Goal: Transaction & Acquisition: Download file/media

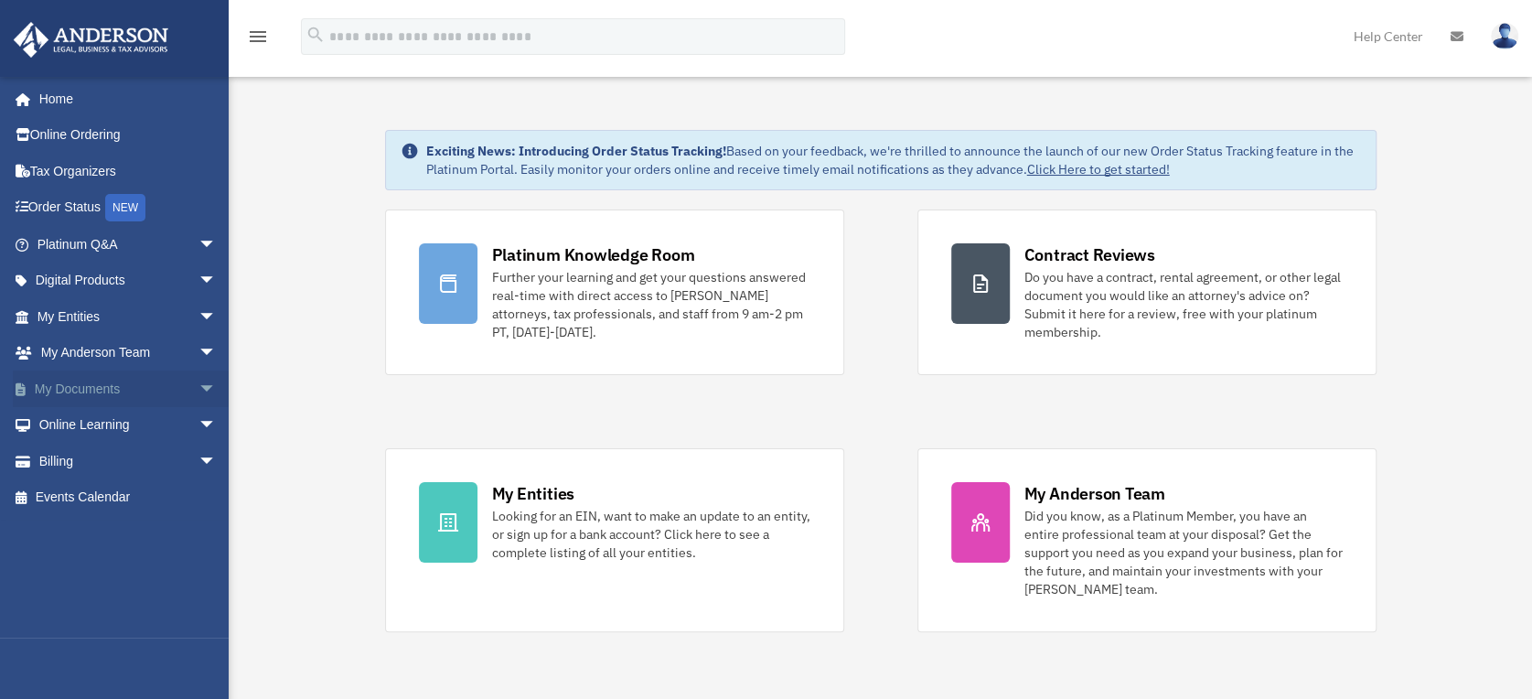
click at [199, 385] on span "arrow_drop_down" at bounding box center [217, 390] width 37 height 38
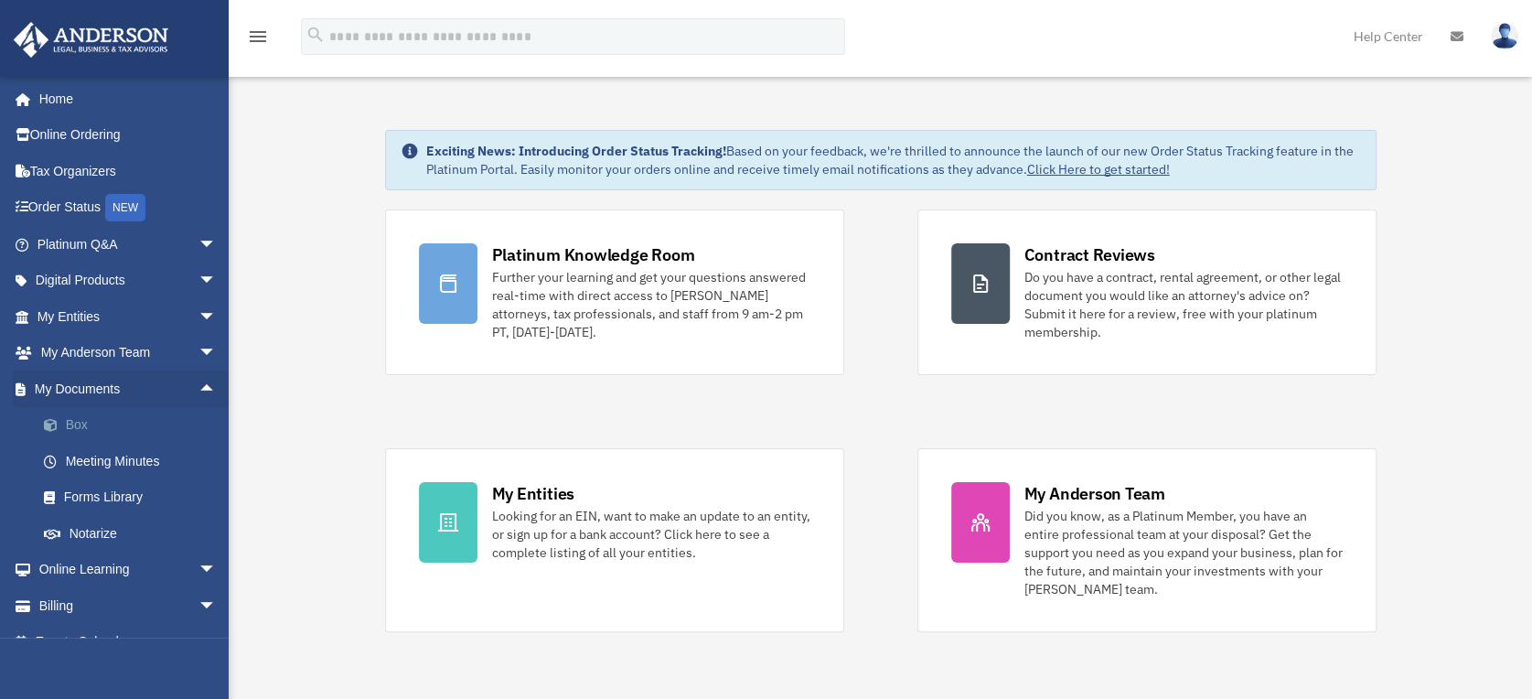
click at [77, 413] on link "Box" at bounding box center [135, 425] width 219 height 37
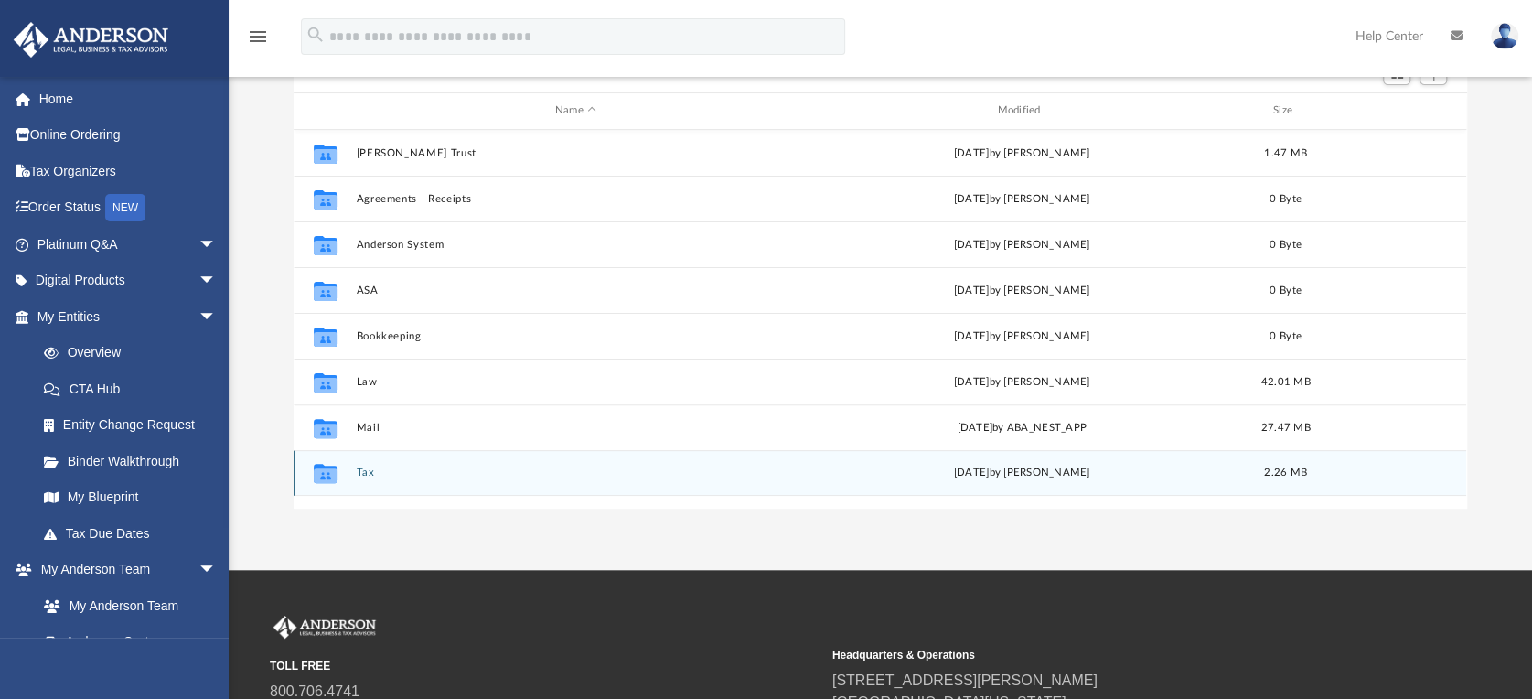
scroll to position [203, 0]
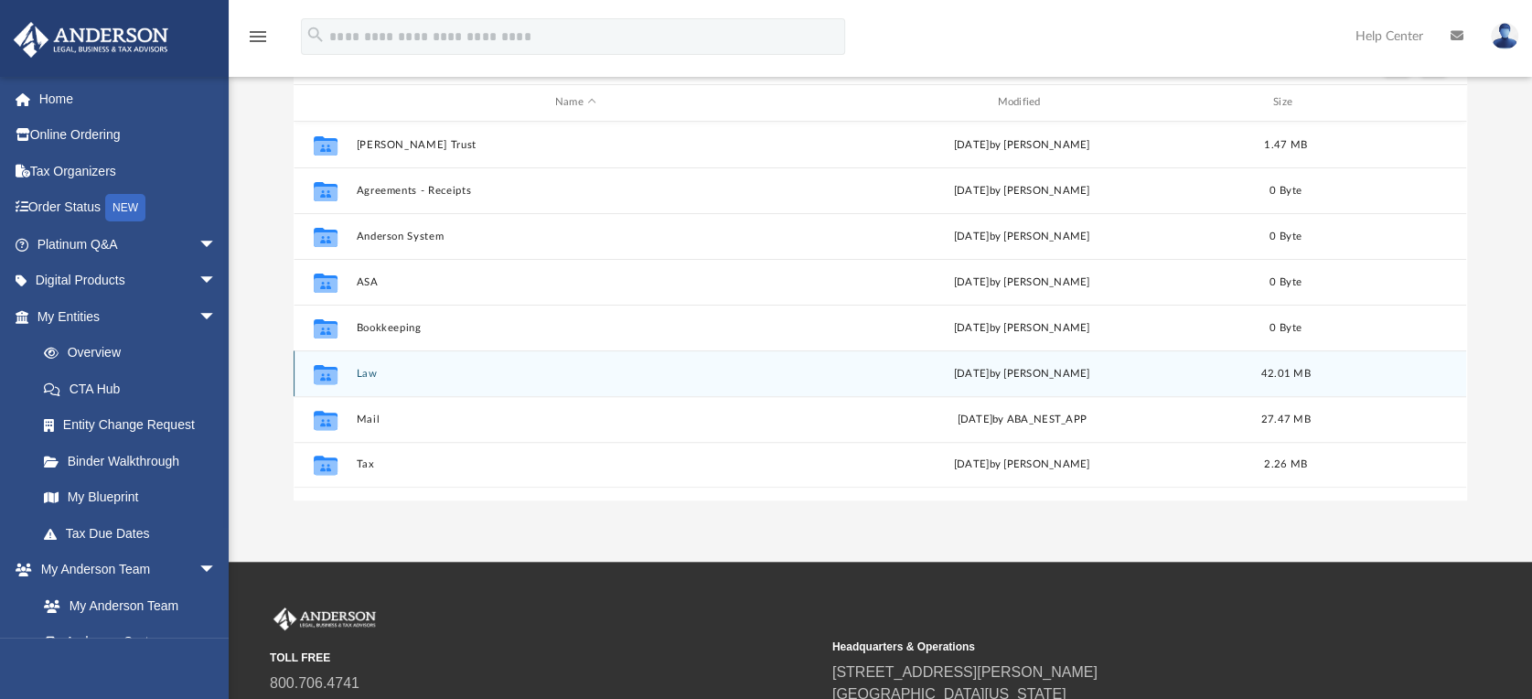
click at [368, 374] on button "Law" at bounding box center [576, 373] width 438 height 12
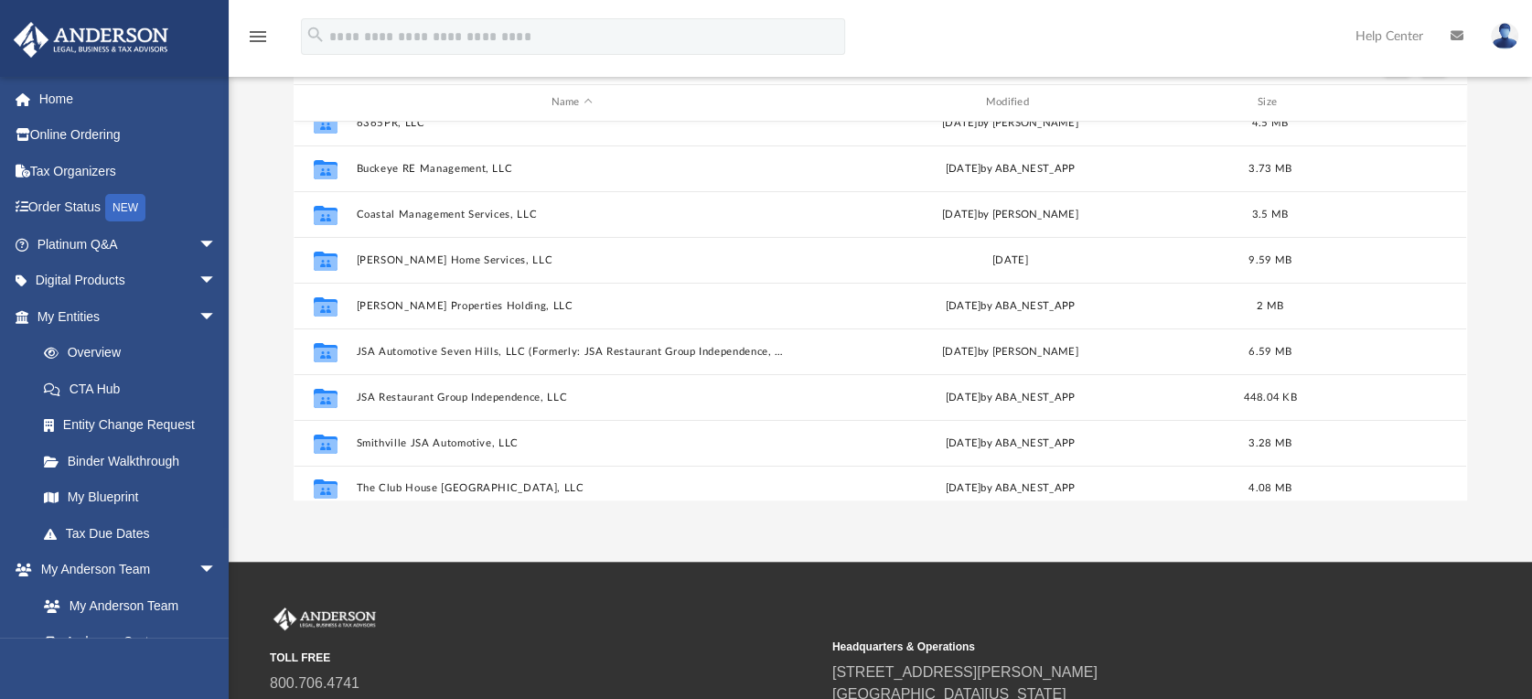
scroll to position [79, 0]
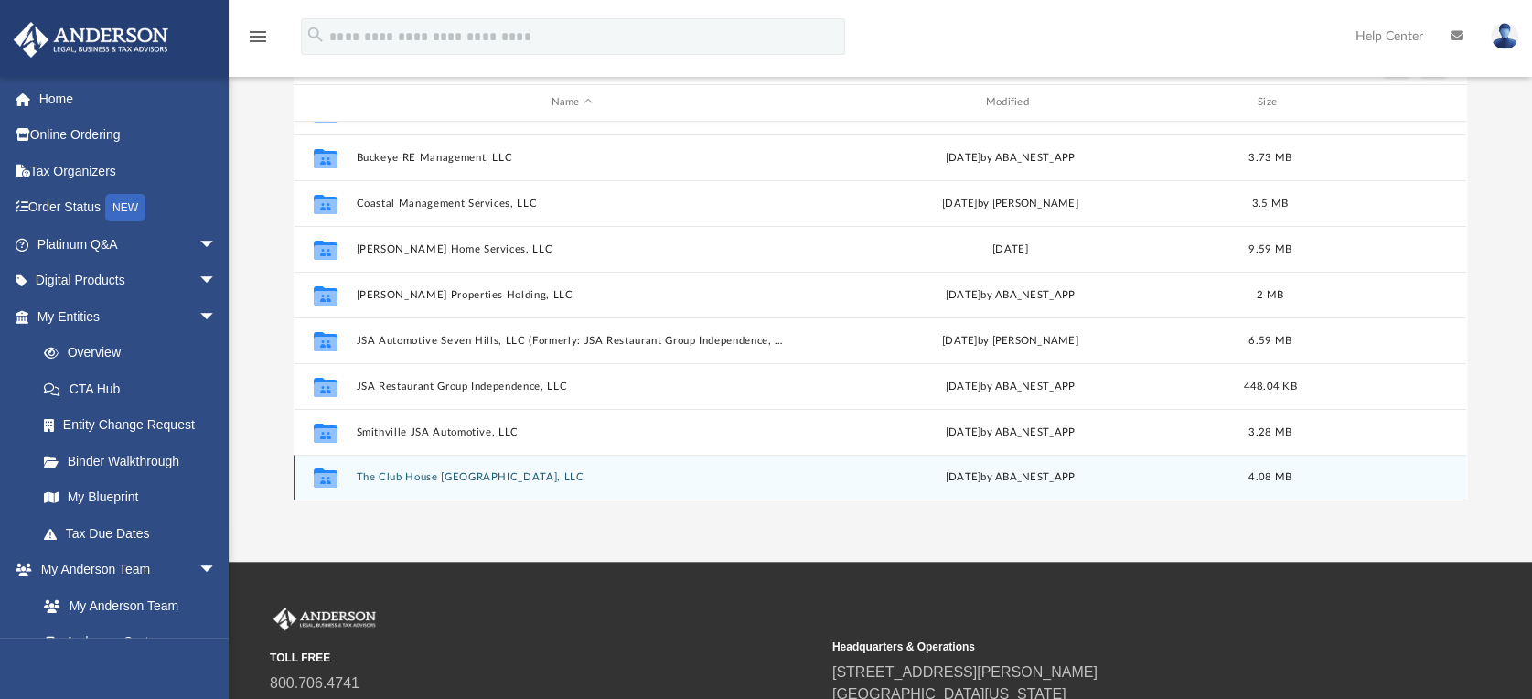
click at [460, 481] on button "The Club House Parma Heights, LLC" at bounding box center [572, 477] width 431 height 12
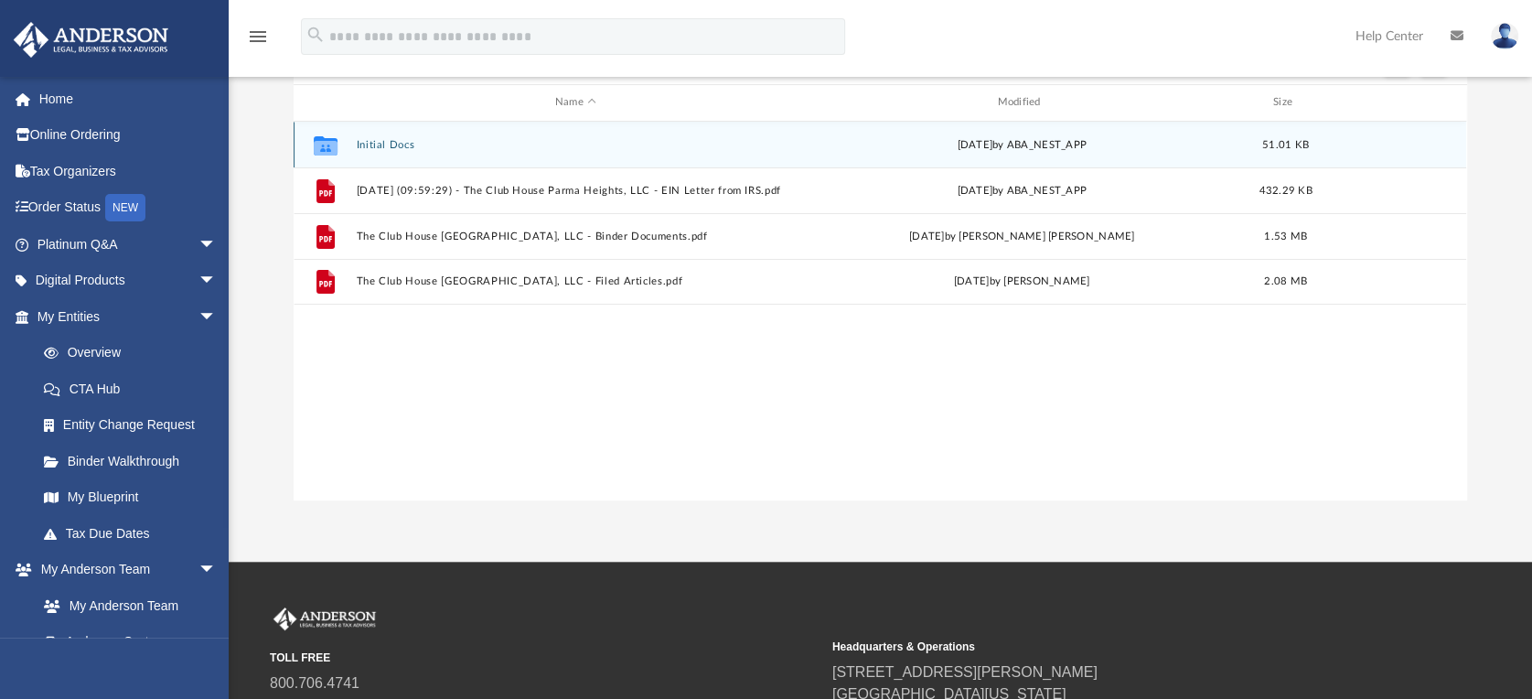
scroll to position [16, 16]
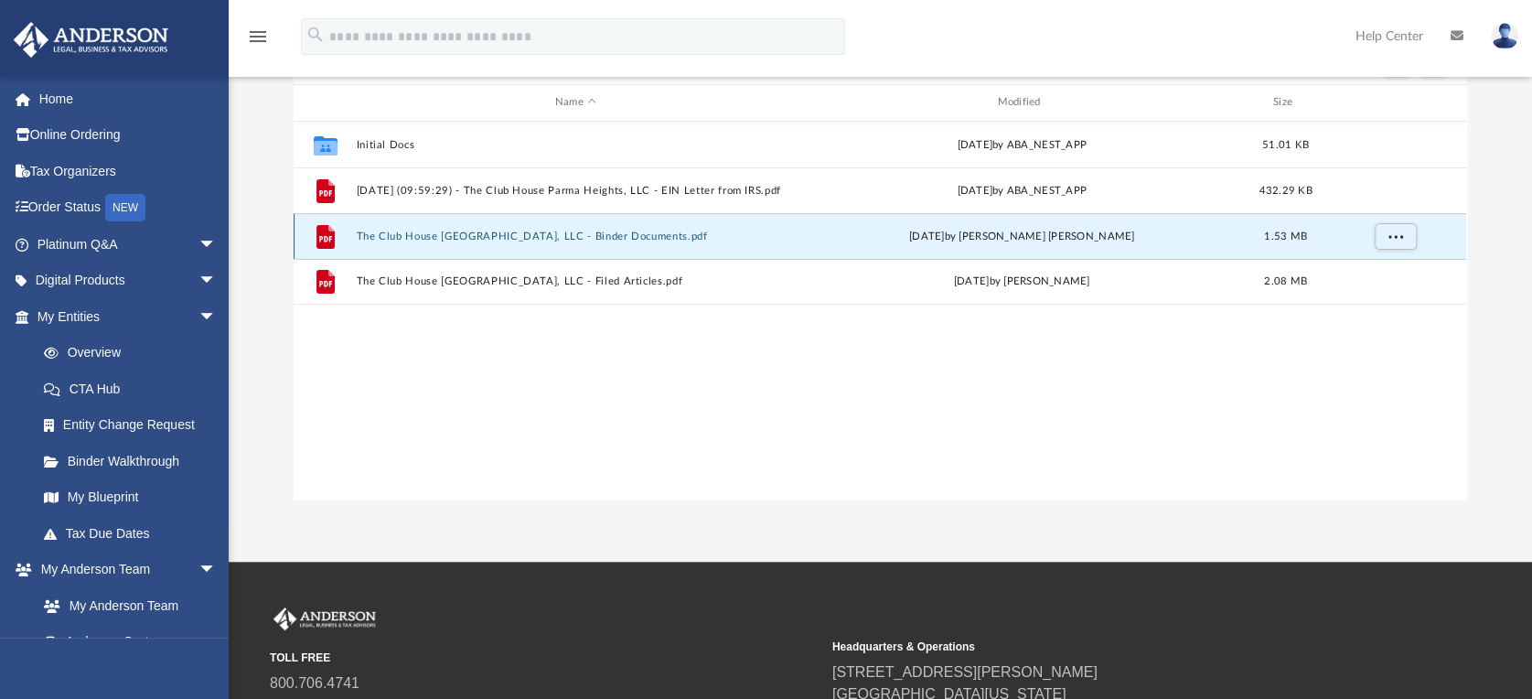
click at [469, 233] on button "The Club House Parma Heights, LLC - Binder Documents.pdf" at bounding box center [576, 236] width 438 height 12
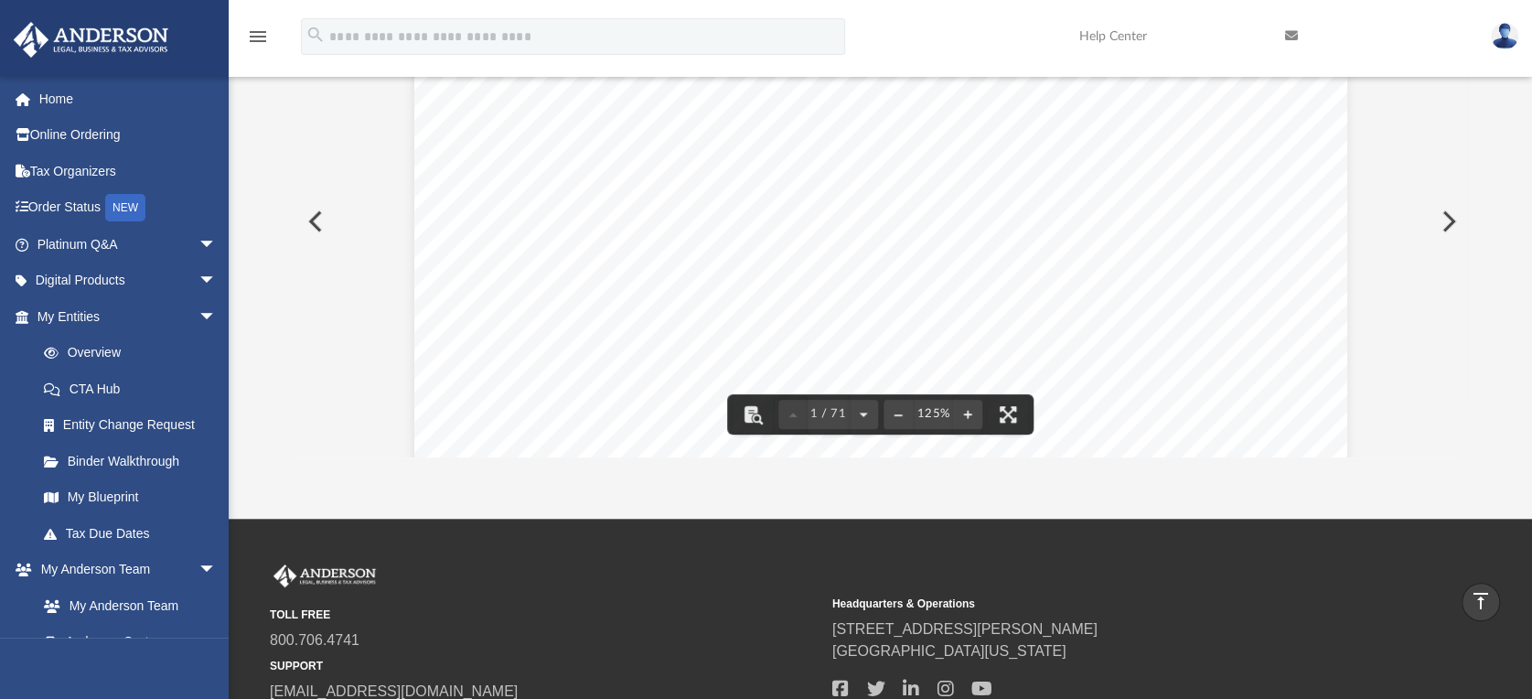
scroll to position [0, 0]
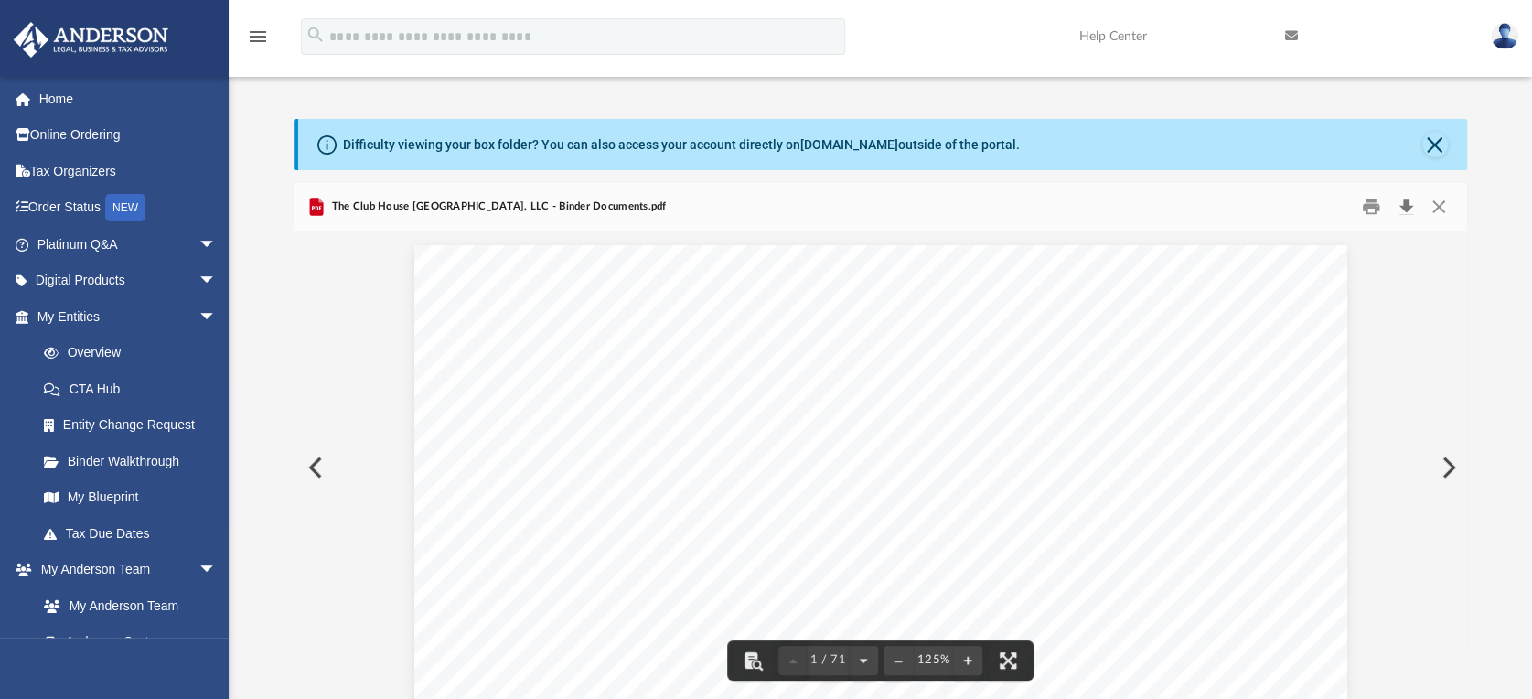
click at [1402, 204] on button "Download" at bounding box center [1406, 206] width 33 height 28
